Goal: Task Accomplishment & Management: Complete application form

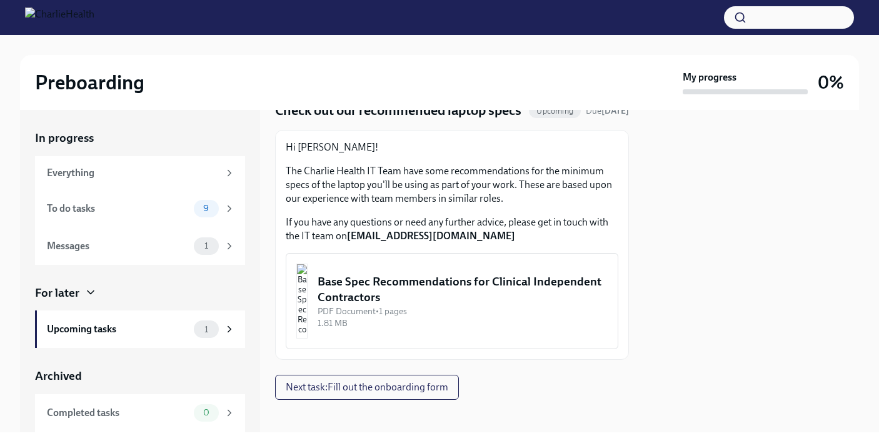
scroll to position [80, 0]
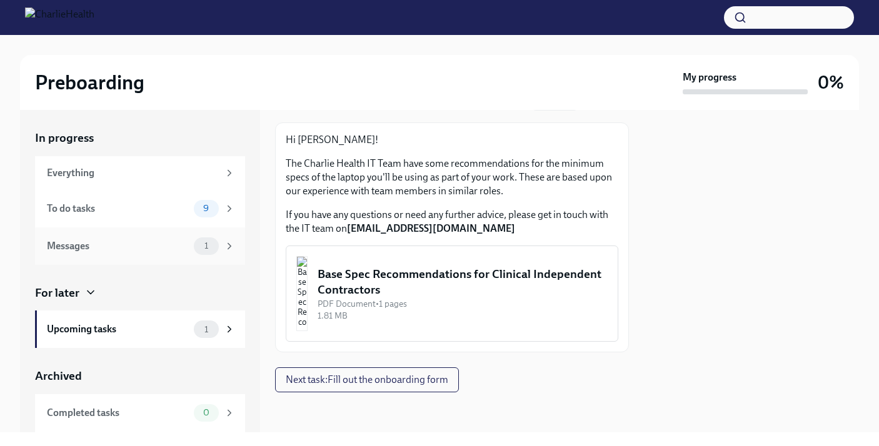
click at [182, 249] on div "Messages" at bounding box center [118, 246] width 142 height 14
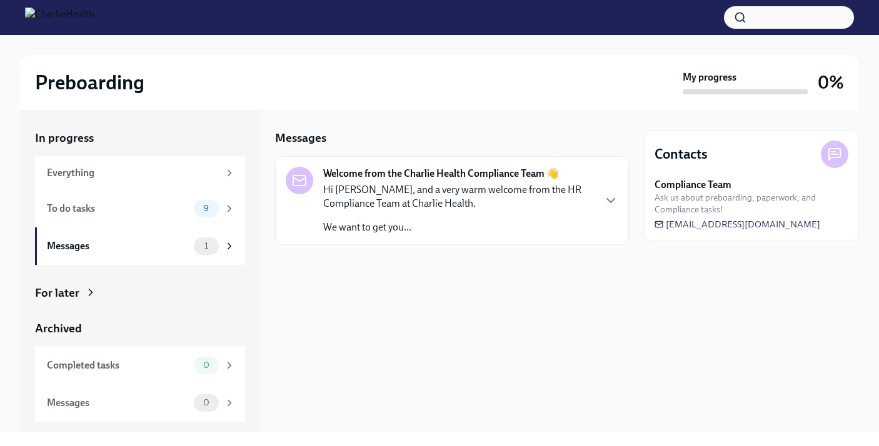
click at [369, 186] on p "Hi [PERSON_NAME], and a very warm welcome from the HR Compliance Team at Charli…" at bounding box center [458, 197] width 270 height 28
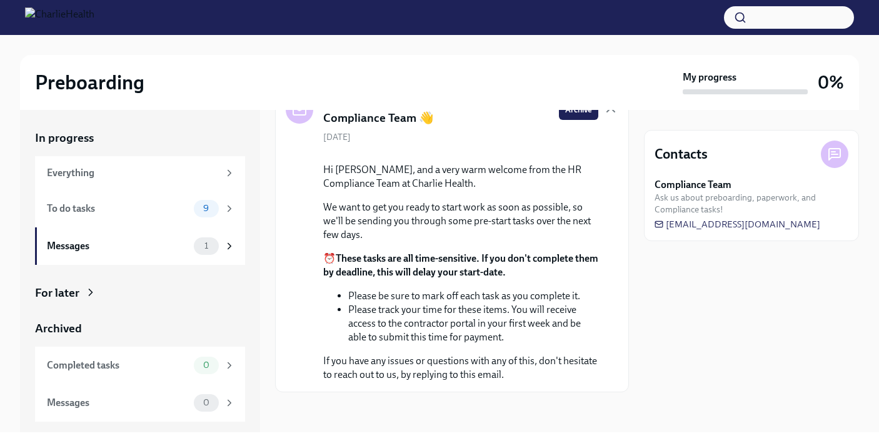
scroll to position [121, 0]
click at [177, 248] on div "Messages" at bounding box center [118, 246] width 142 height 14
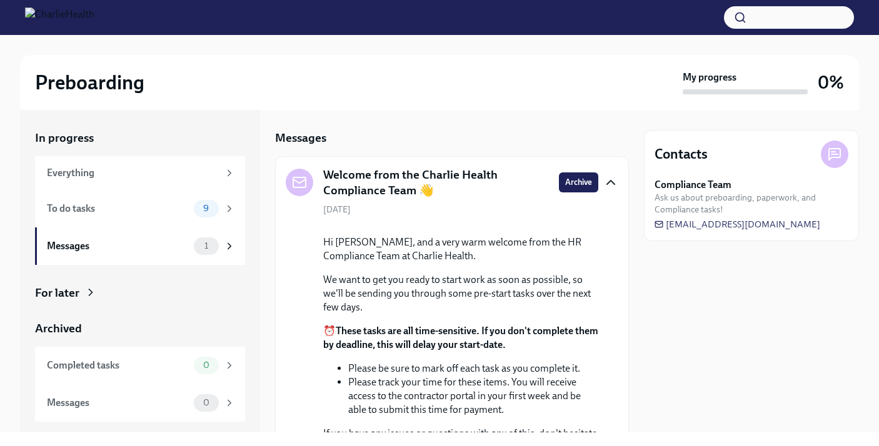
click at [615, 181] on icon "button" at bounding box center [610, 182] width 15 height 15
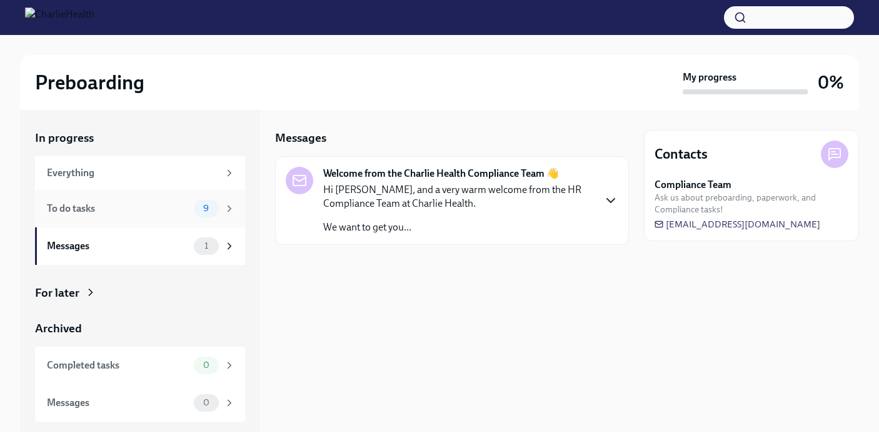
click at [141, 214] on div "To do tasks" at bounding box center [118, 209] width 142 height 14
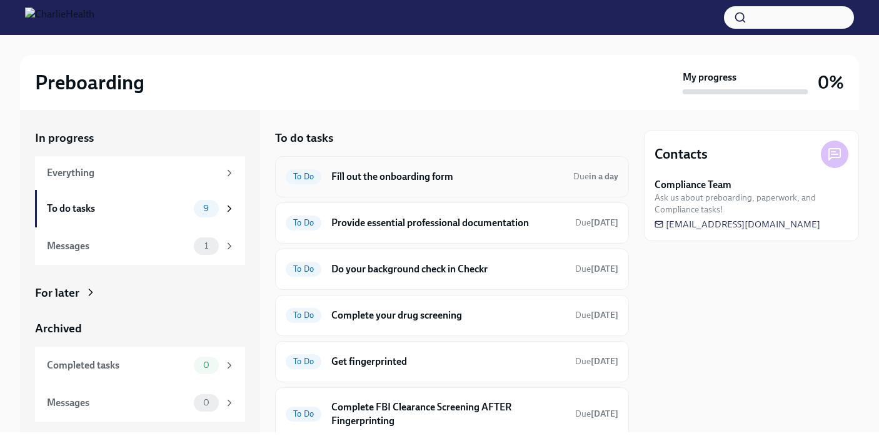
click at [357, 173] on h6 "Fill out the onboarding form" at bounding box center [447, 177] width 232 height 14
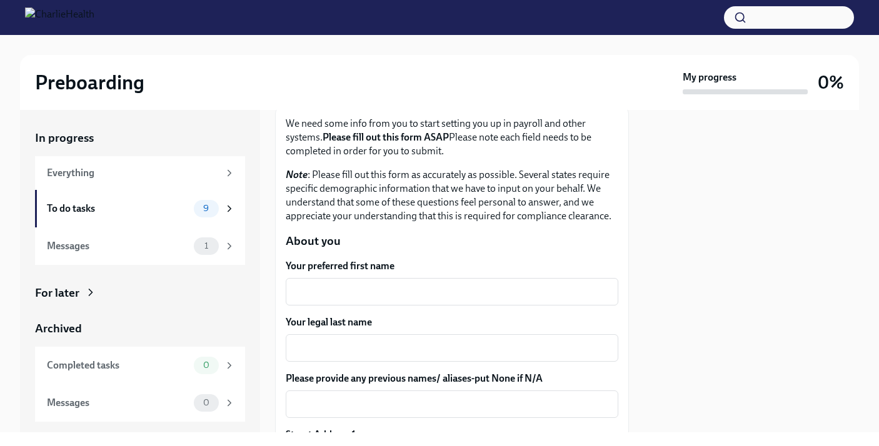
scroll to position [81, 0]
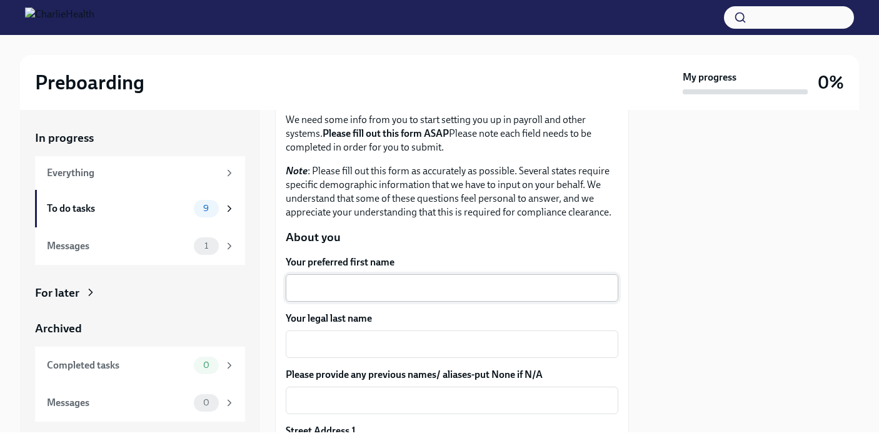
click at [325, 289] on textarea "Your preferred first name" at bounding box center [452, 288] width 318 height 15
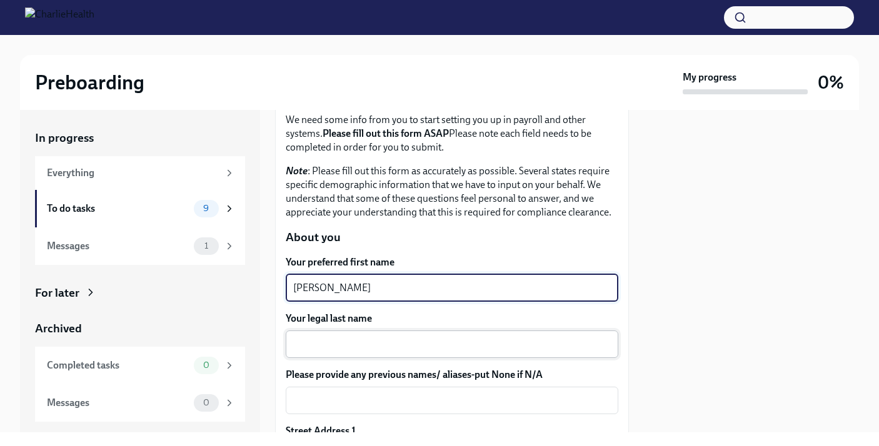
type textarea "[PERSON_NAME]"
click at [324, 343] on textarea "Your legal last name" at bounding box center [452, 344] width 318 height 15
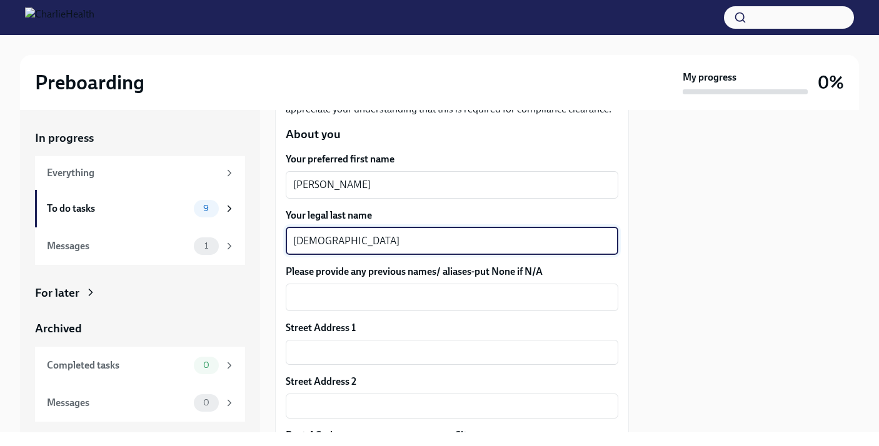
scroll to position [195, 0]
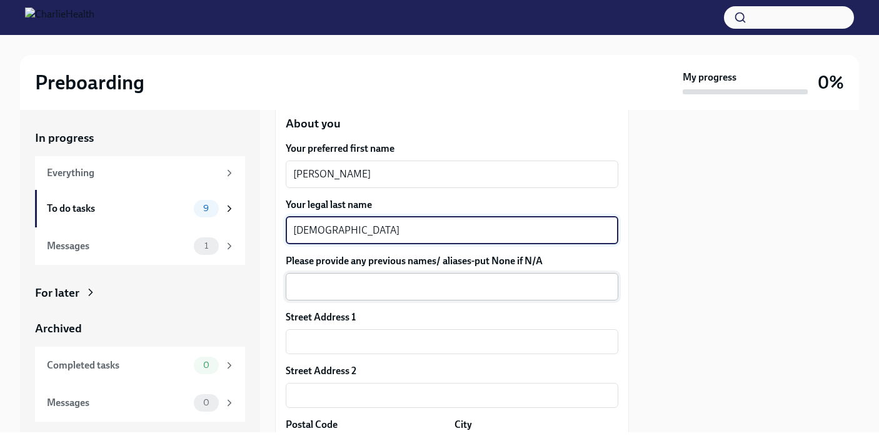
type textarea "[DEMOGRAPHIC_DATA]"
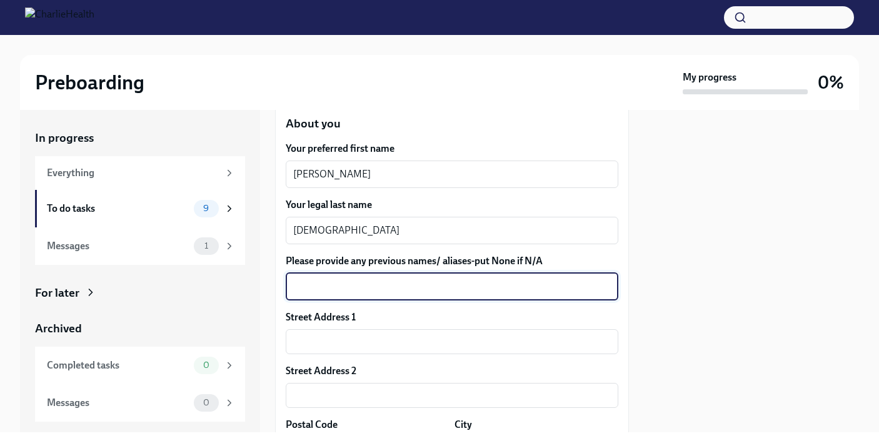
click at [343, 287] on textarea "Please provide any previous names/ aliases-put None if N/A" at bounding box center [452, 286] width 318 height 15
type textarea "N/A"
click at [332, 346] on input "text" at bounding box center [452, 341] width 333 height 25
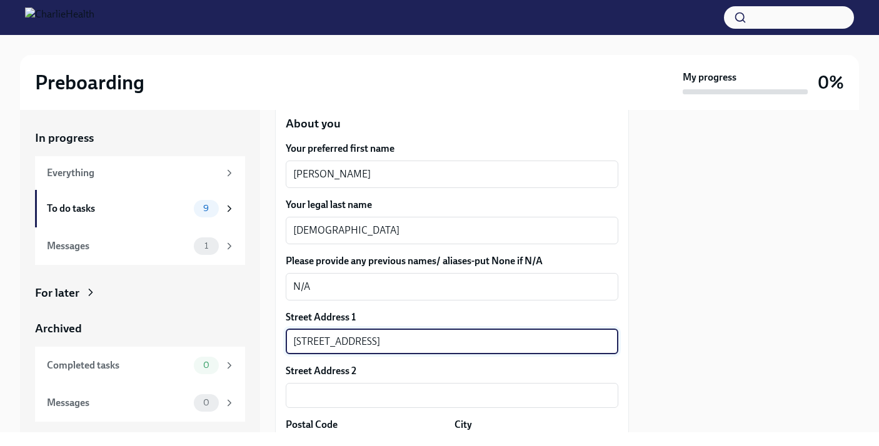
type input "[STREET_ADDRESS]"
click at [684, 306] on div at bounding box center [751, 271] width 215 height 323
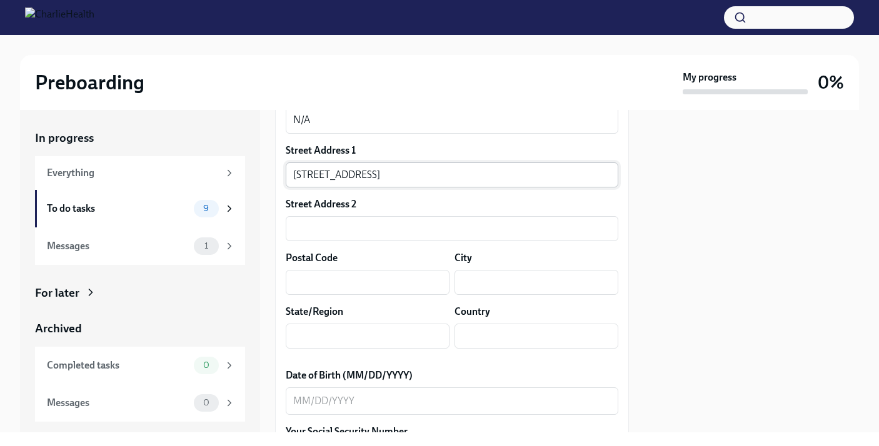
scroll to position [366, 0]
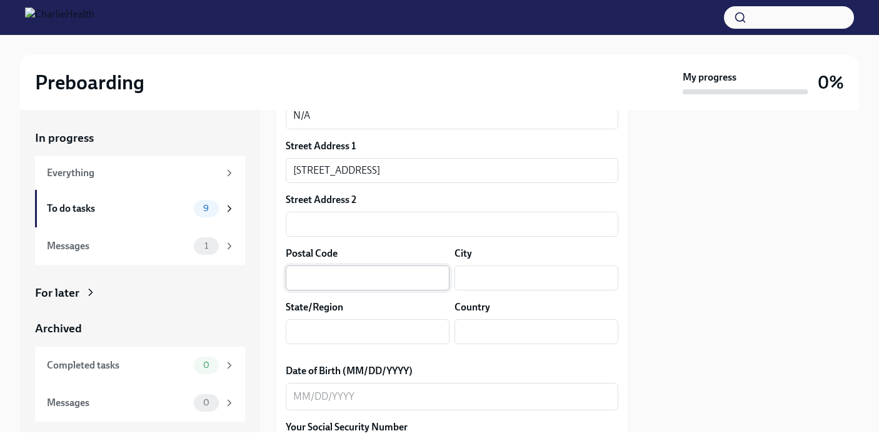
click at [399, 279] on input "text" at bounding box center [368, 278] width 164 height 25
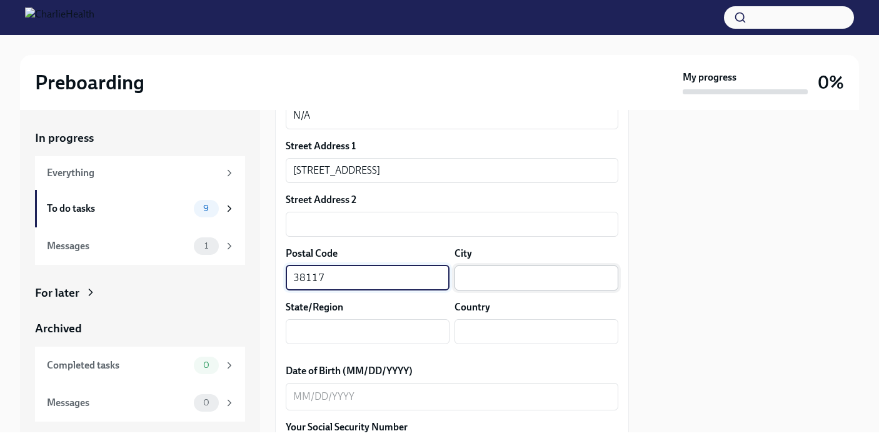
type input "38117"
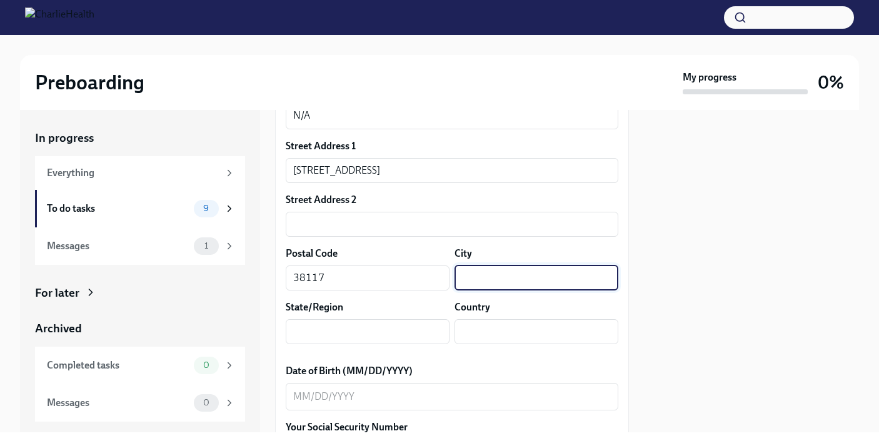
click at [588, 282] on input "text" at bounding box center [536, 278] width 164 height 25
type input "J"
type input "[GEOGRAPHIC_DATA]"
click at [324, 339] on input "text" at bounding box center [368, 331] width 164 height 25
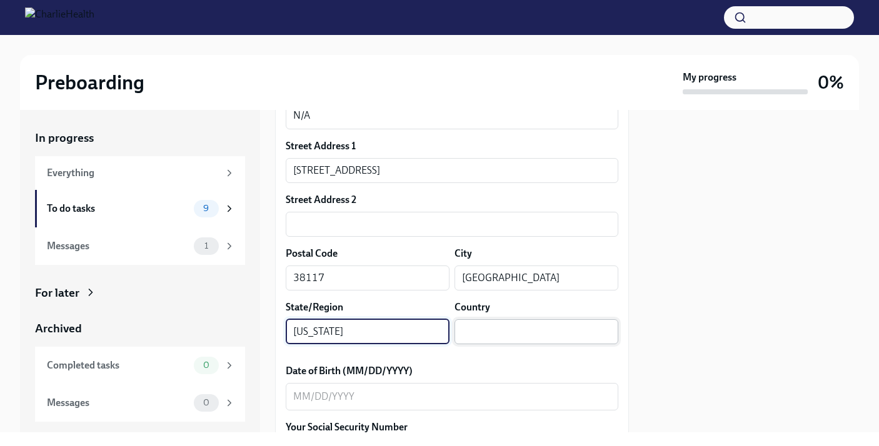
type input "[US_STATE]"
click at [483, 335] on input "text" at bounding box center [536, 331] width 164 height 25
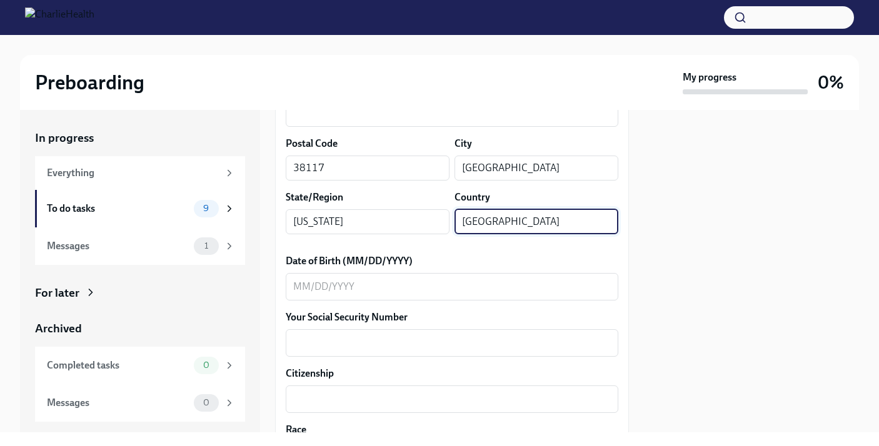
scroll to position [478, 0]
type input "[GEOGRAPHIC_DATA]"
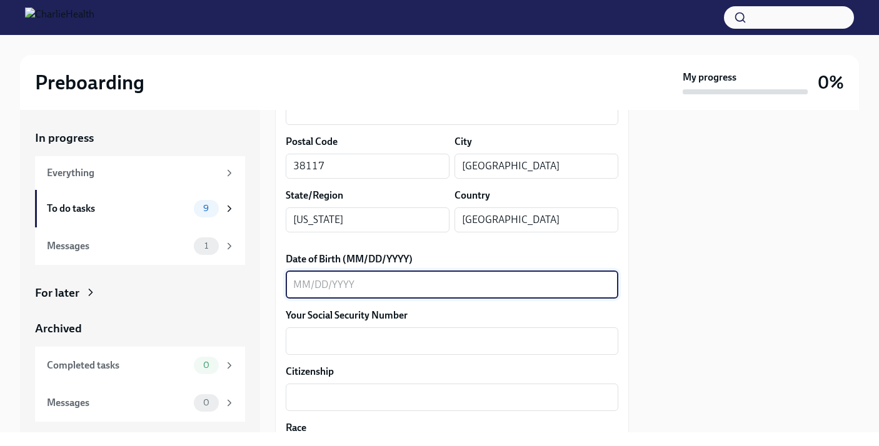
click at [407, 279] on textarea "Date of Birth (MM/DD/YYYY)" at bounding box center [452, 285] width 318 height 15
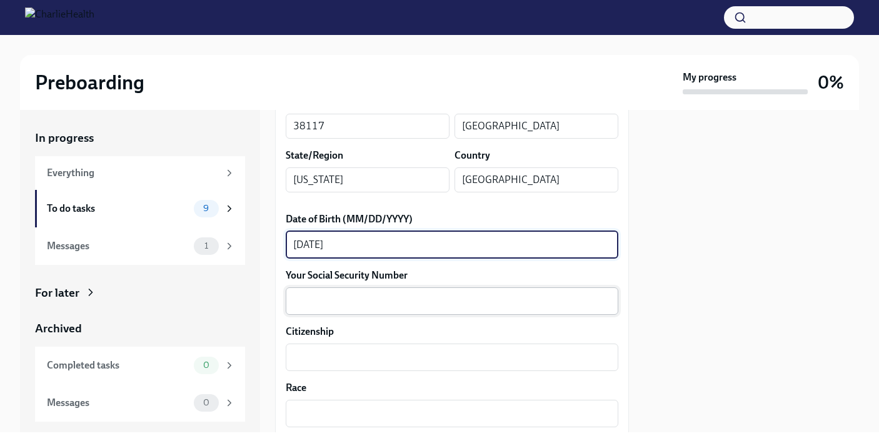
type textarea "[DATE]"
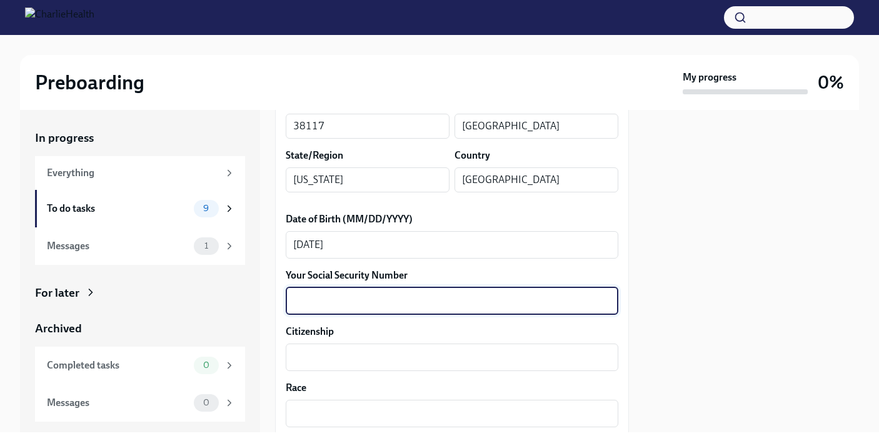
click at [374, 298] on textarea "Your Social Security Number" at bounding box center [452, 301] width 318 height 15
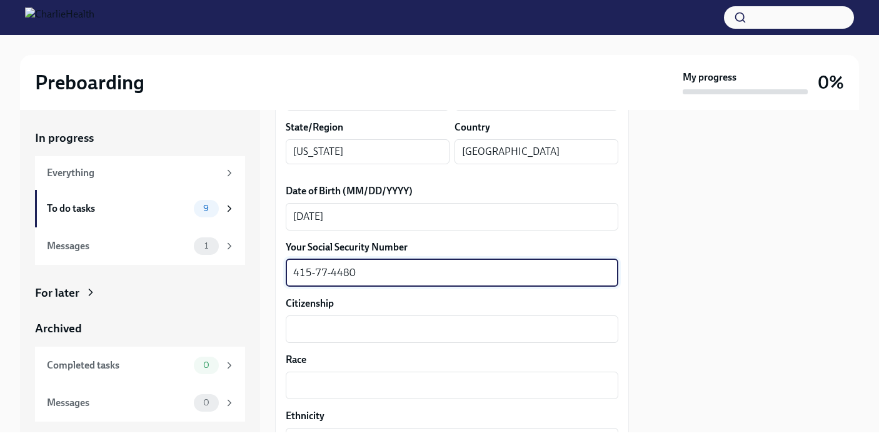
scroll to position [549, 0]
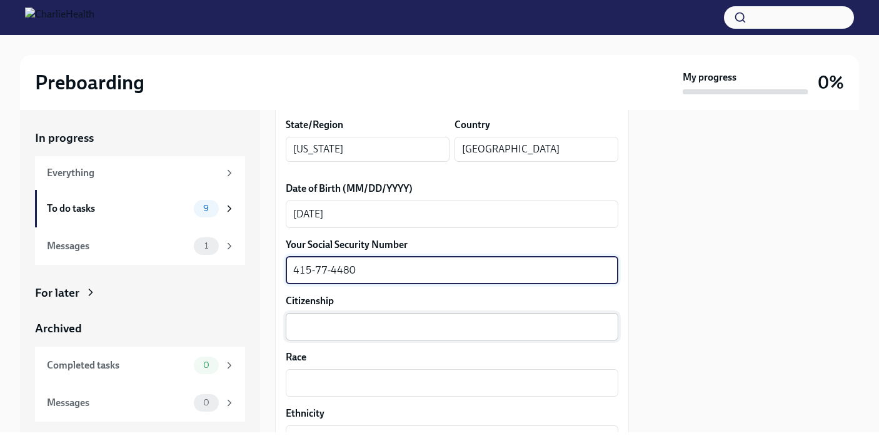
type textarea "415-77-4480"
click at [371, 320] on textarea "Citizenship" at bounding box center [452, 326] width 318 height 15
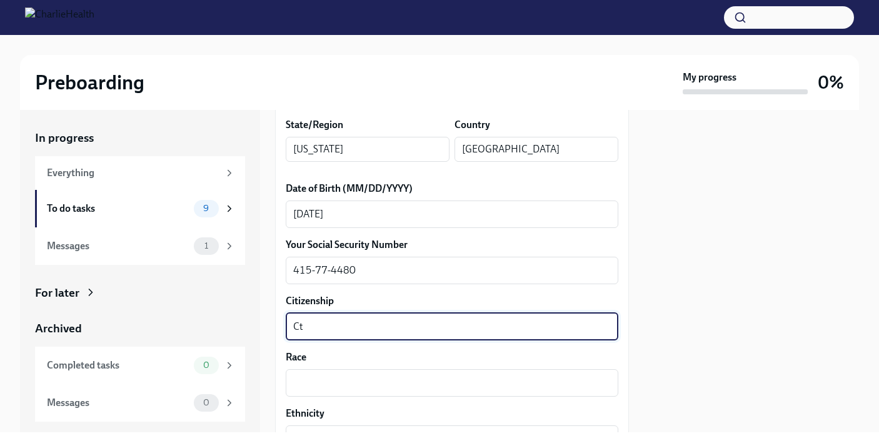
type textarea "C"
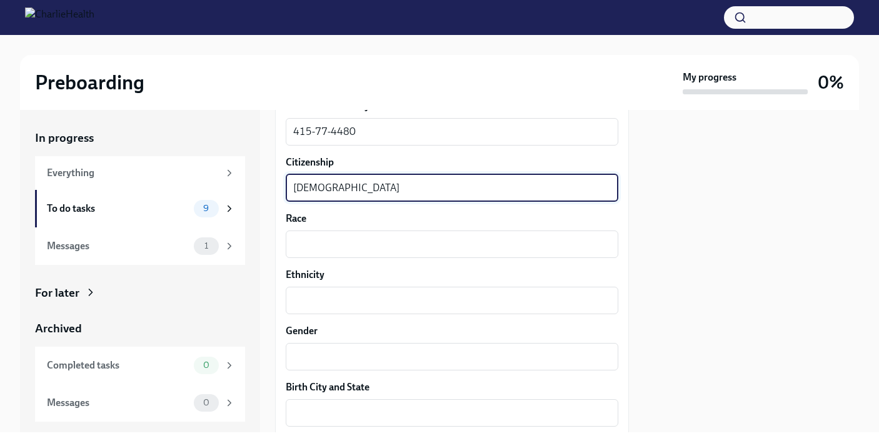
scroll to position [714, 0]
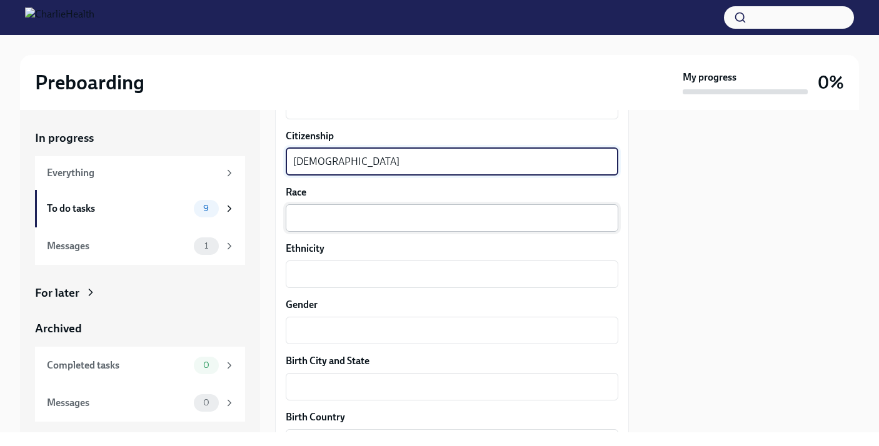
type textarea "[DEMOGRAPHIC_DATA]"
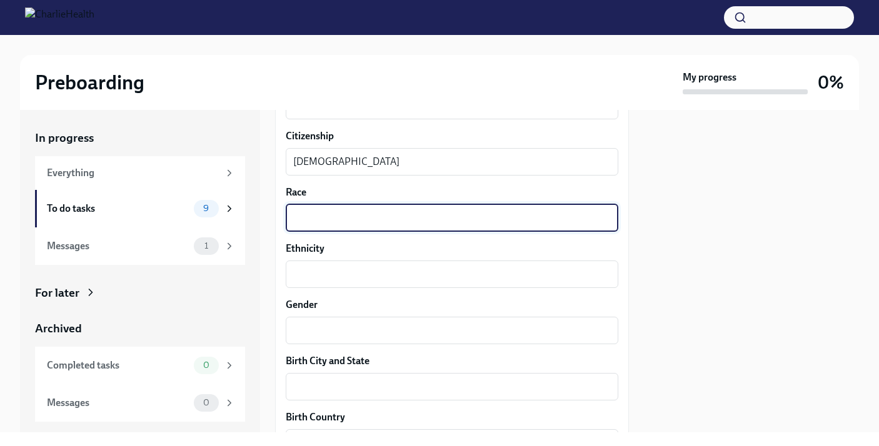
click at [353, 221] on textarea "Race" at bounding box center [452, 218] width 318 height 15
type textarea "White"
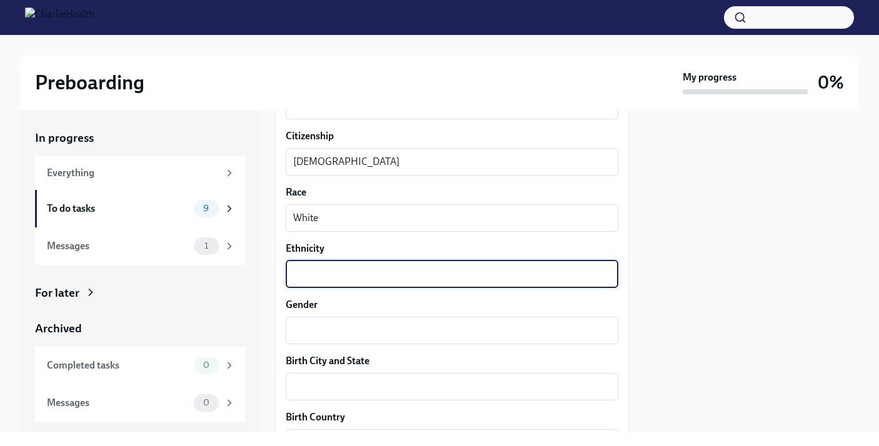
click at [318, 273] on textarea "Ethnicity" at bounding box center [452, 274] width 318 height 15
type textarea "Caucasian"
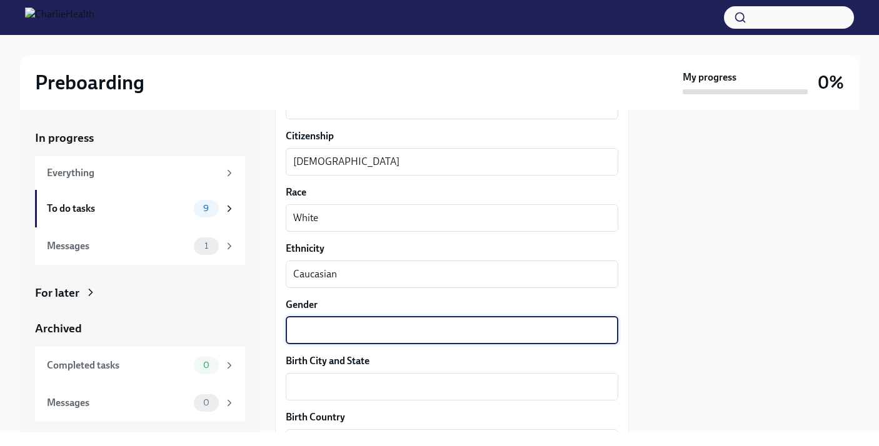
click at [313, 328] on textarea "Gender" at bounding box center [452, 330] width 318 height 15
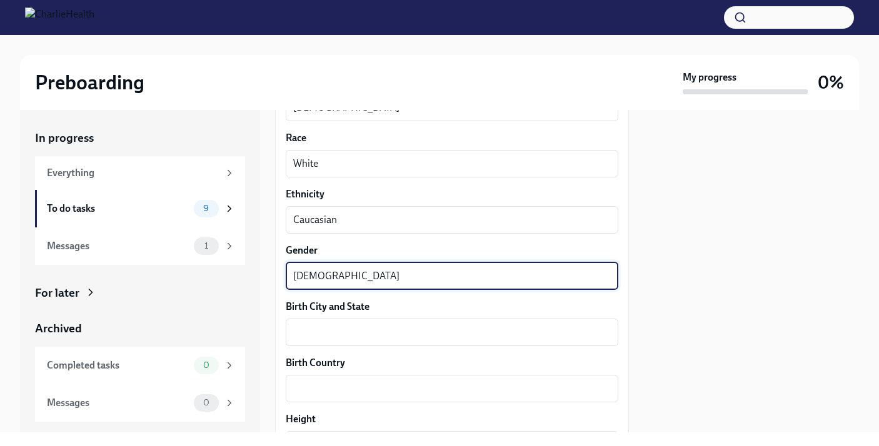
scroll to position [775, 0]
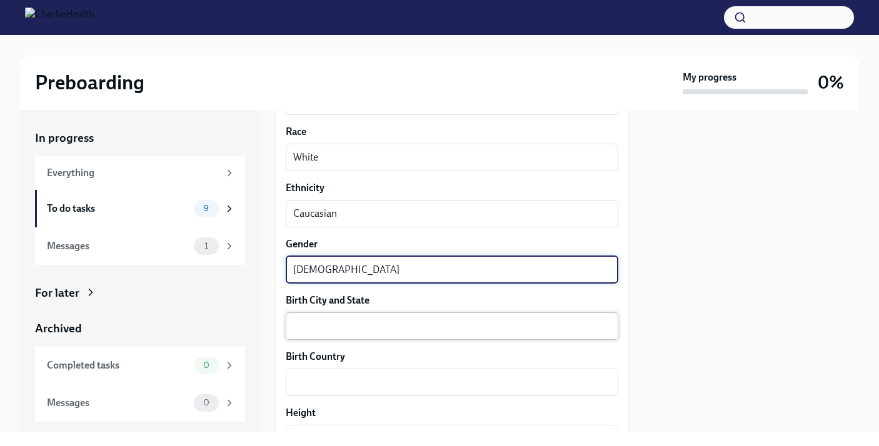
type textarea "[DEMOGRAPHIC_DATA]"
click at [336, 335] on div "x ​" at bounding box center [452, 327] width 333 height 28
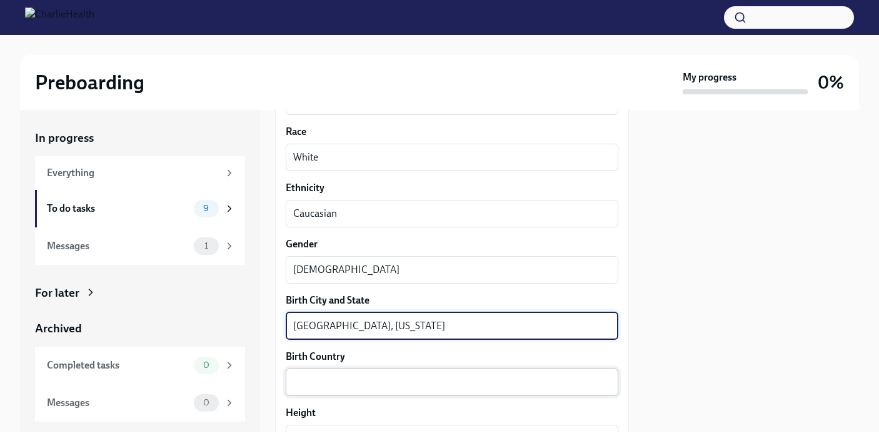
type textarea "[GEOGRAPHIC_DATA], [US_STATE]"
click at [330, 393] on div "x ​" at bounding box center [452, 383] width 333 height 28
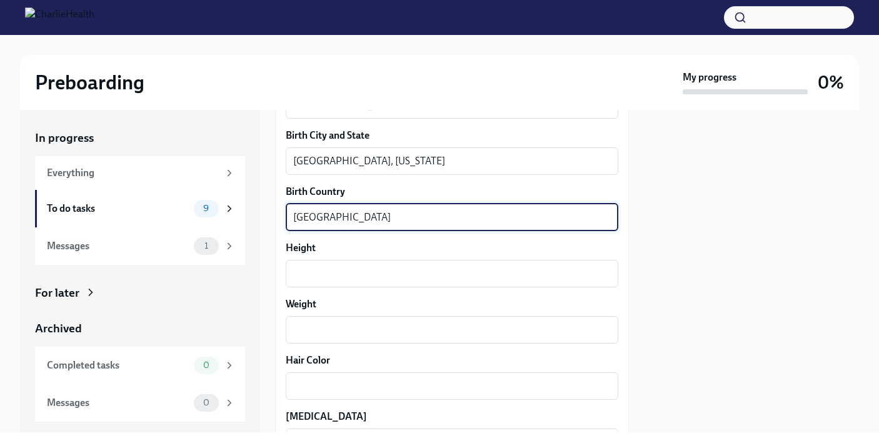
scroll to position [952, 0]
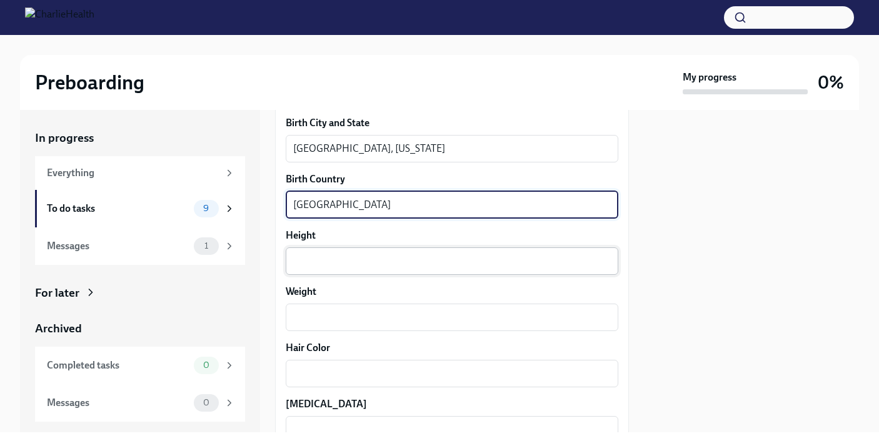
type textarea "[GEOGRAPHIC_DATA]"
click at [326, 264] on textarea "Height" at bounding box center [452, 261] width 318 height 15
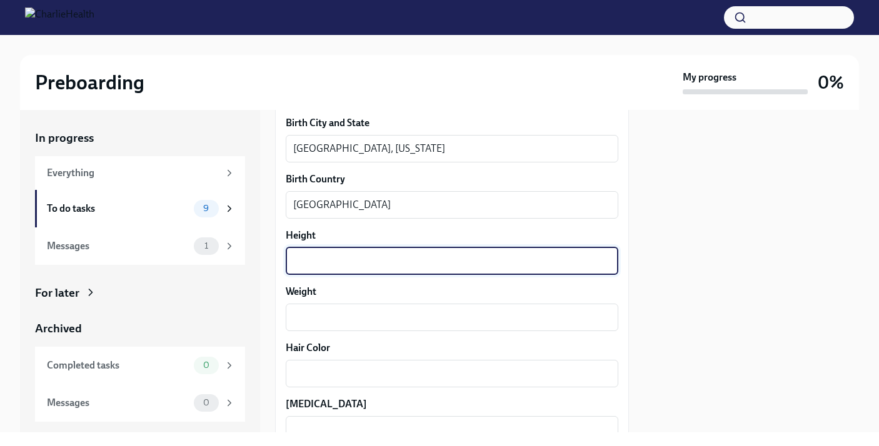
type textarea "6"
type textarea "5'6"
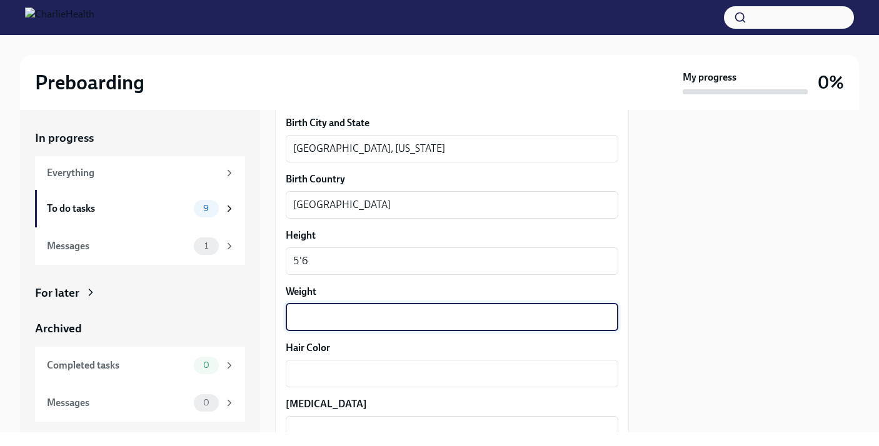
click at [329, 313] on textarea "Weight" at bounding box center [452, 317] width 318 height 15
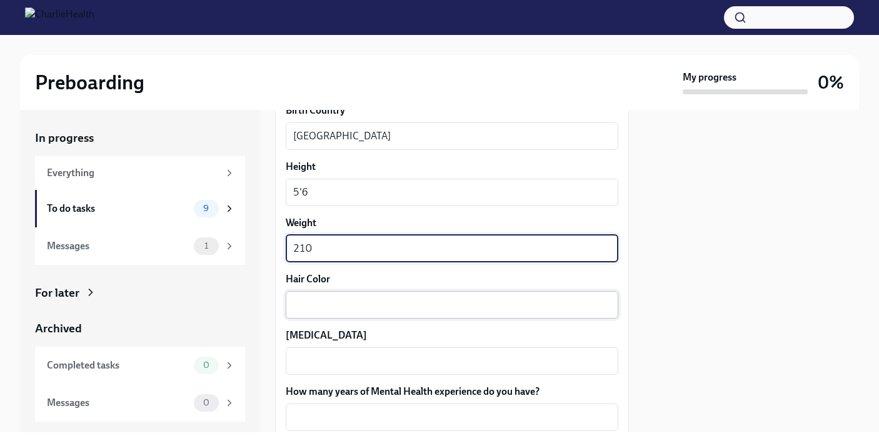
scroll to position [1022, 0]
type textarea "210"
click at [318, 310] on textarea "Hair Color" at bounding box center [452, 304] width 318 height 15
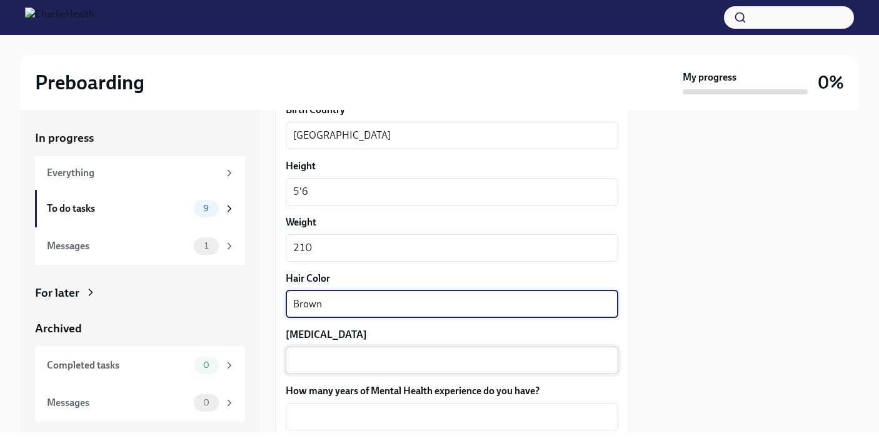
type textarea "Brown"
click at [326, 360] on textarea "[MEDICAL_DATA]" at bounding box center [452, 360] width 318 height 15
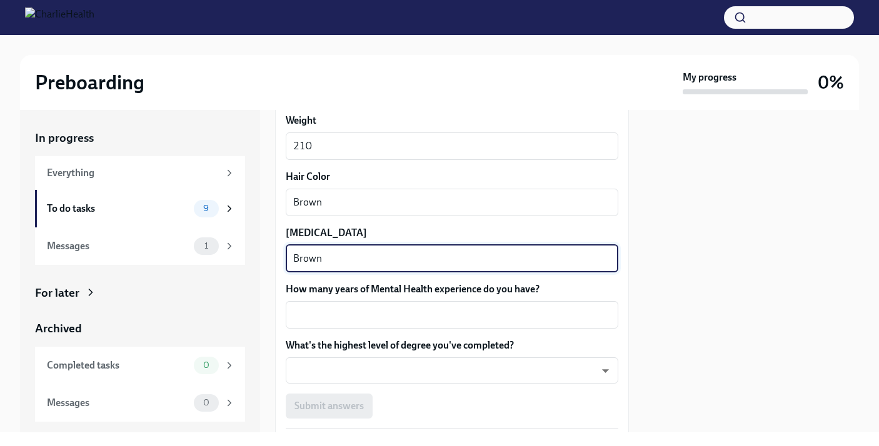
scroll to position [1125, 0]
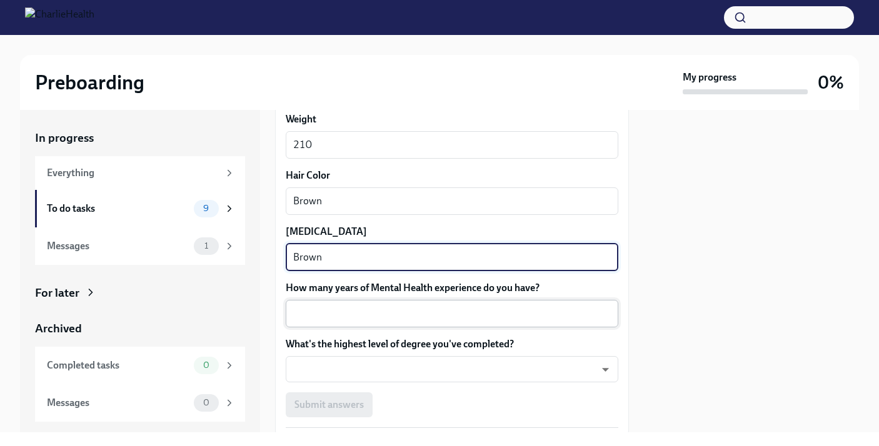
type textarea "Brown"
click at [337, 318] on textarea "How many years of Mental Health experience do you have?" at bounding box center [452, 313] width 318 height 15
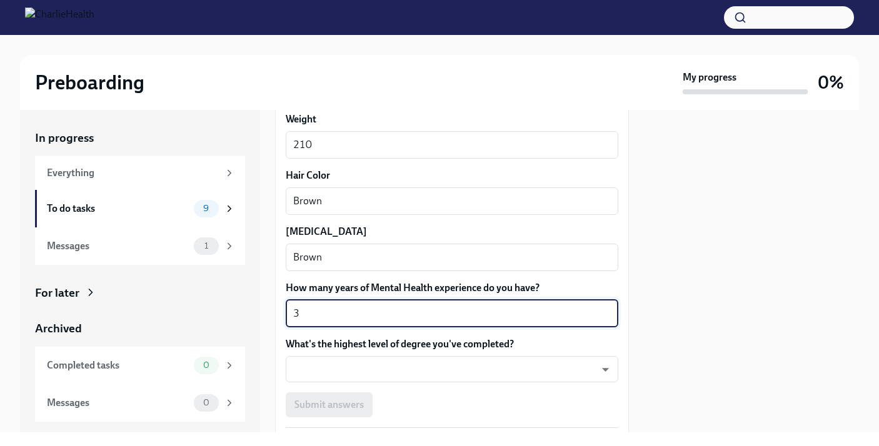
scroll to position [1160, 0]
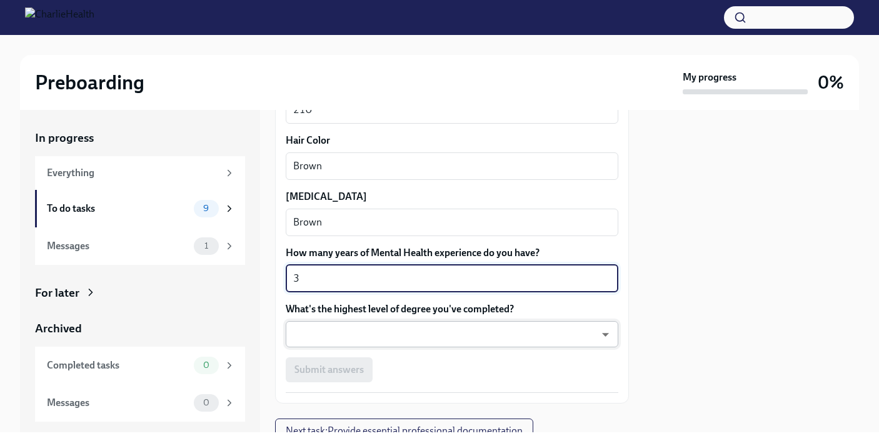
type textarea "3"
click at [409, 332] on body "Preboarding My progress 0% In progress Everything To do tasks 9 Messages 1 For …" at bounding box center [439, 223] width 879 height 446
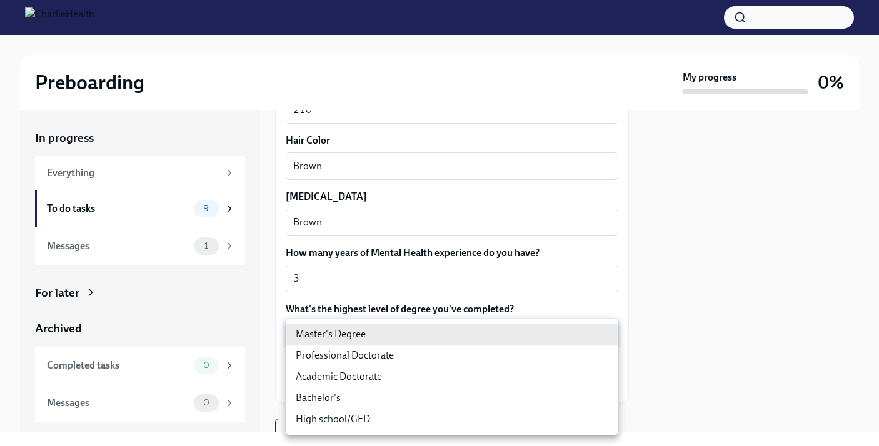
click at [409, 332] on li "Master's Degree" at bounding box center [452, 334] width 333 height 21
type input "2vBr-ghkD"
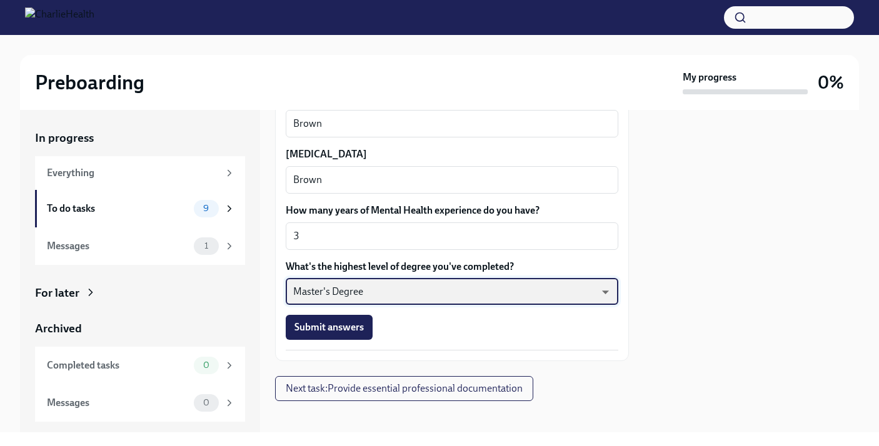
scroll to position [1211, 0]
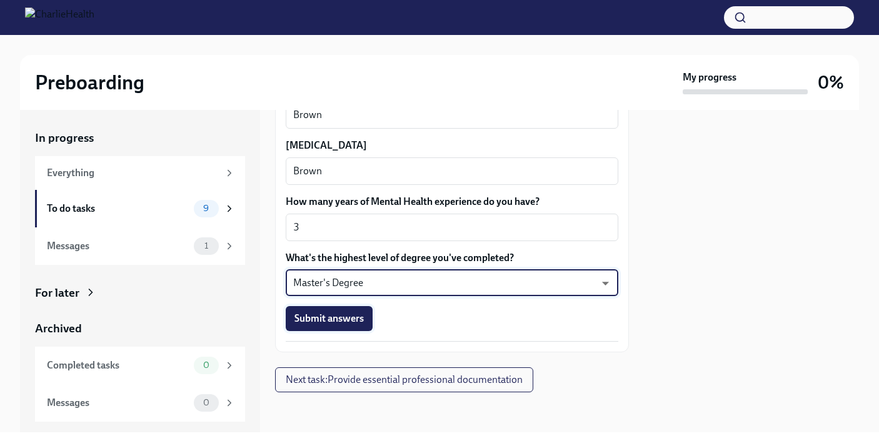
click at [348, 324] on span "Submit answers" at bounding box center [328, 319] width 69 height 13
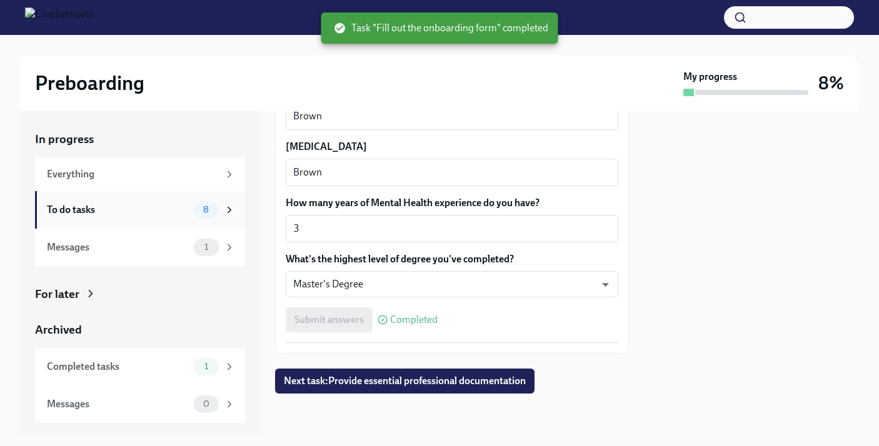
click at [176, 214] on div "To do tasks" at bounding box center [118, 210] width 142 height 14
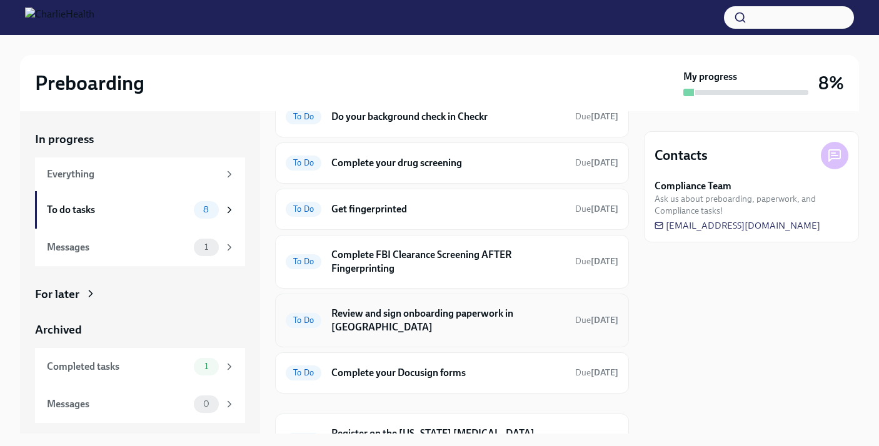
scroll to position [91, 0]
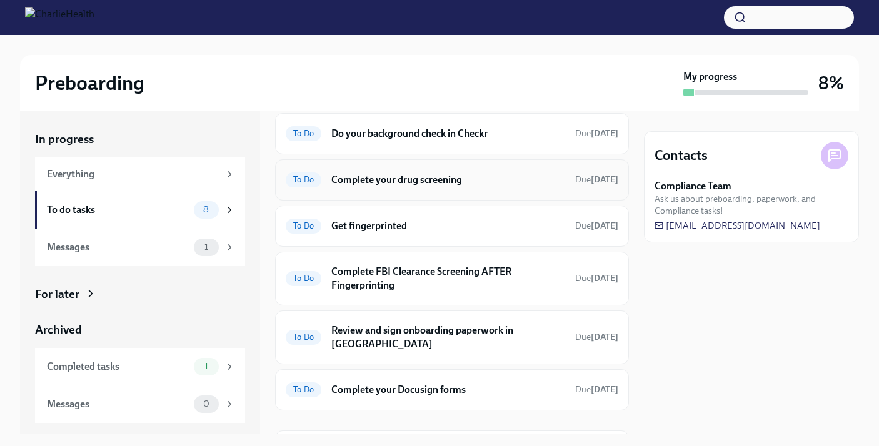
click at [399, 184] on h6 "Complete your drug screening" at bounding box center [448, 180] width 234 height 14
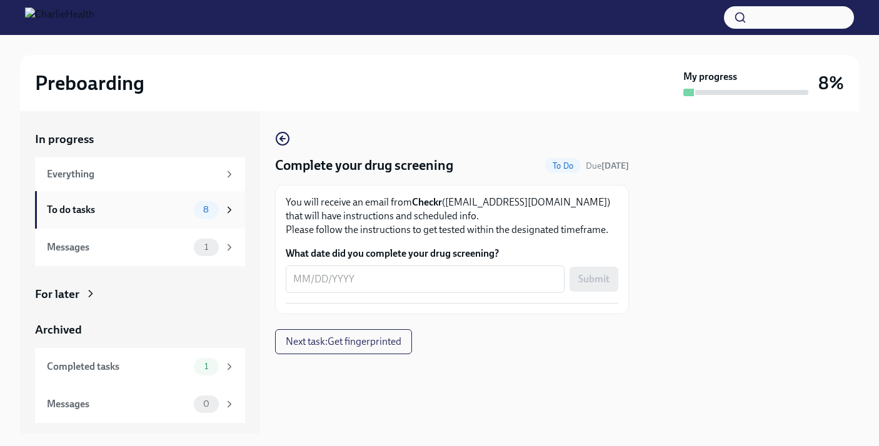
click at [154, 217] on div "To do tasks 8" at bounding box center [141, 210] width 188 height 18
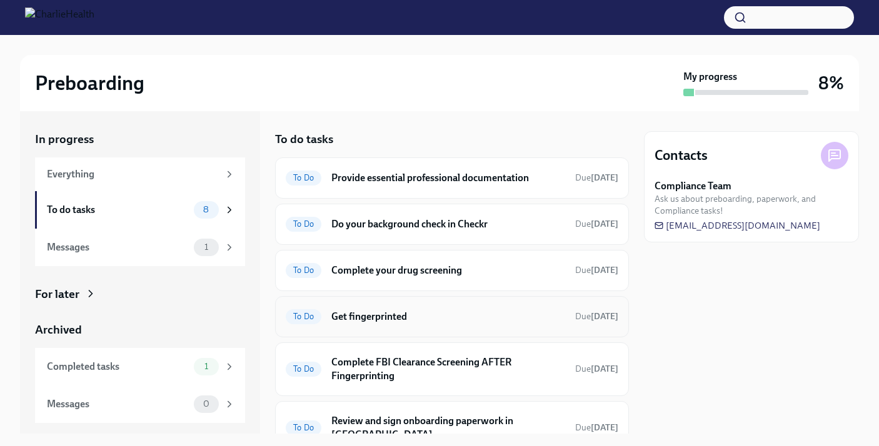
click at [342, 309] on div "To Do Get fingerprinted Due [DATE]" at bounding box center [452, 317] width 333 height 20
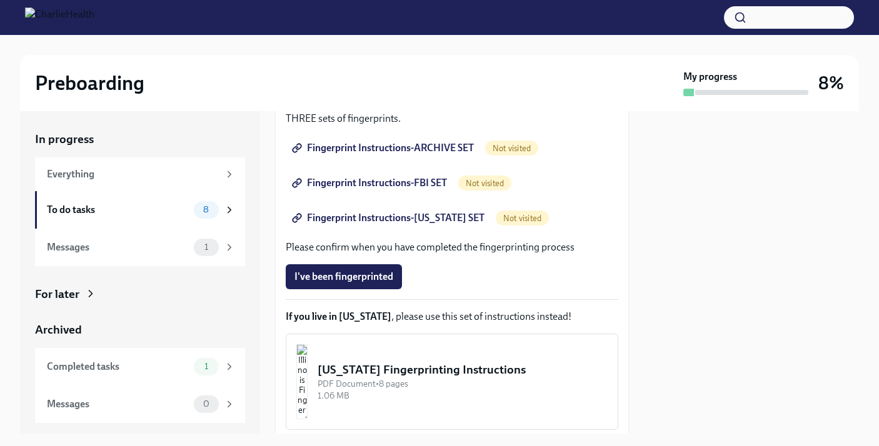
scroll to position [324, 0]
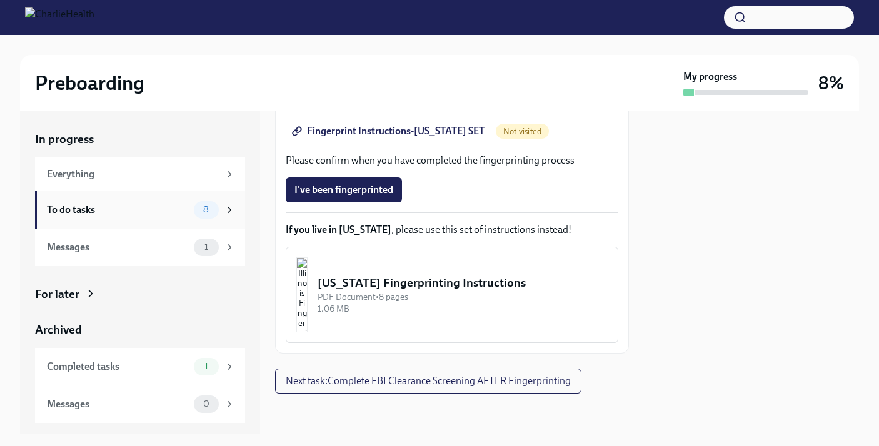
click at [168, 206] on div "To do tasks" at bounding box center [118, 210] width 142 height 14
